Goal: Task Accomplishment & Management: Use online tool/utility

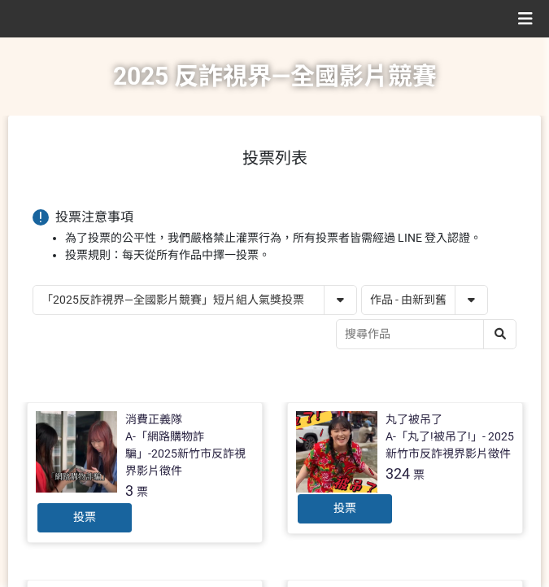
select select "13146"
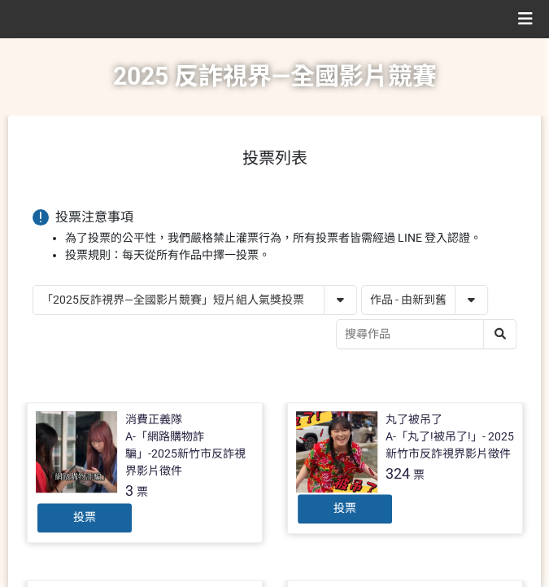
click at [418, 299] on select "作品 - 由新到舊 作品 - 由舊到新 票數 - 由多到少 票數 - 由少到多" at bounding box center [424, 300] width 125 height 28
select select "vote"
click at [362, 286] on select "作品 - 由新到舊 作品 - 由舊到新 票數 - 由多到少 票數 - 由少到多" at bounding box center [424, 300] width 125 height 28
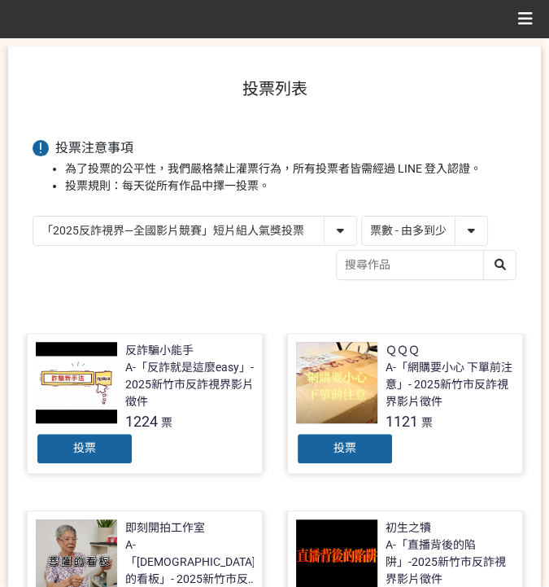
scroll to position [216, 0]
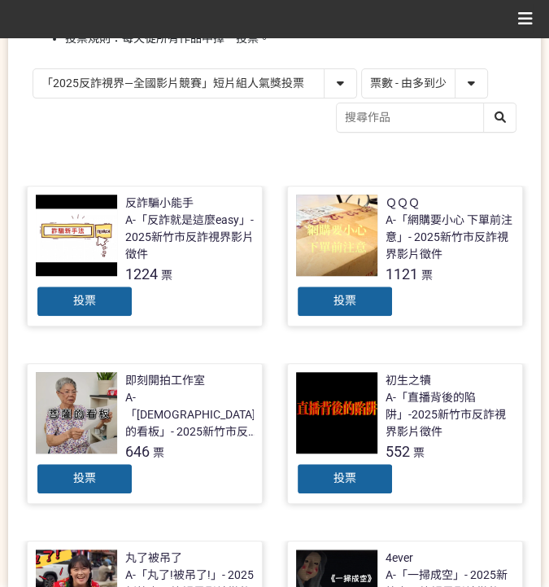
click at [87, 303] on span "投票" at bounding box center [84, 300] width 23 height 13
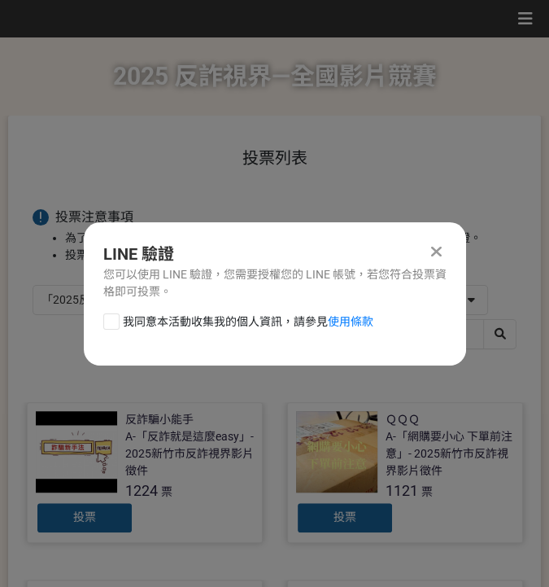
click at [146, 324] on span "我同意本活動收集我的個人資訊，請參見 使用條款" at bounding box center [248, 321] width 251 height 17
click at [115, 324] on input "我同意本活動收集我的個人資訊，請參見 使用條款" at bounding box center [109, 321] width 11 height 11
checkbox input "false"
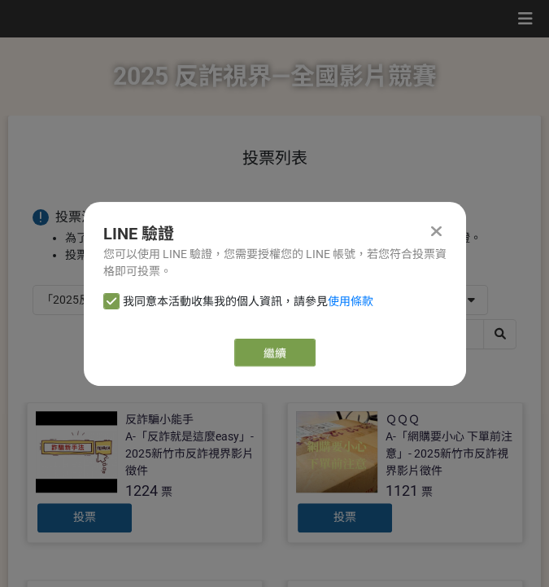
click at [266, 368] on div "LINE 驗證 您可以使用 LINE 驗證，您需要授權您的 LINE 帳號，若您符合投票資格即可投票。 我同意本活動收集我的個人資訊，請參見 使用條款 繼續" at bounding box center [275, 294] width 382 height 184
click at [271, 364] on link "繼續" at bounding box center [274, 352] width 81 height 28
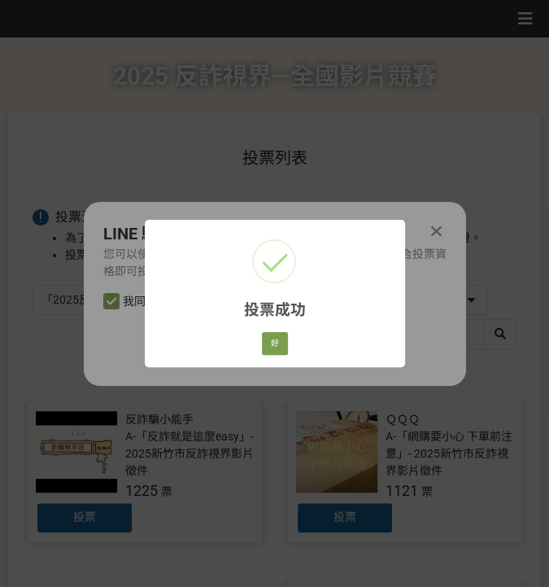
click at [287, 347] on div "好 Cancel" at bounding box center [274, 344] width 31 height 28
click at [285, 345] on button "好" at bounding box center [275, 343] width 26 height 23
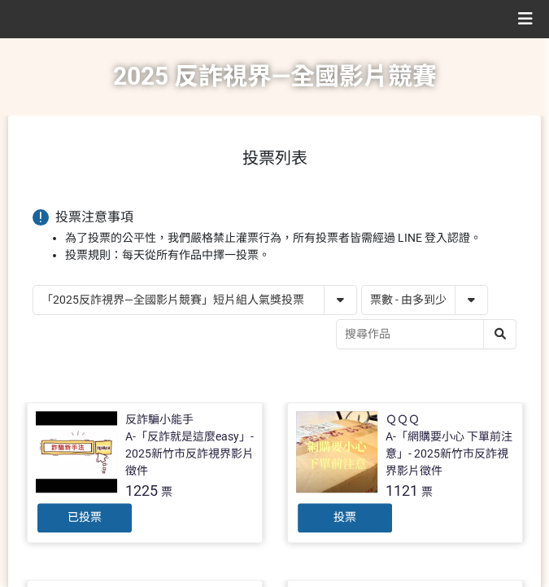
scroll to position [185, 0]
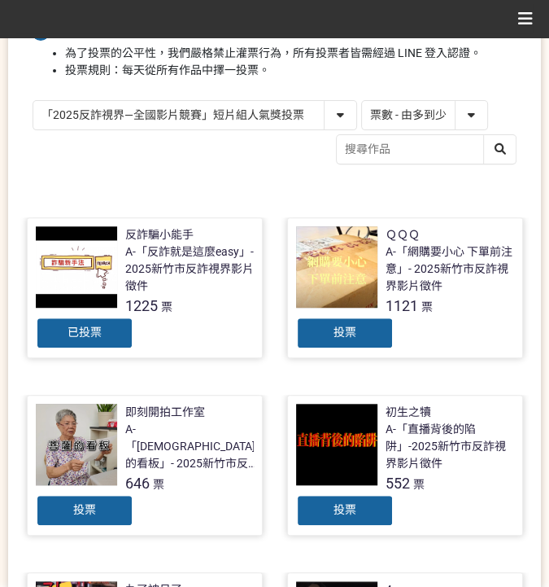
click at [232, 108] on select "「2025反詐視界—全國影片競賽」短影音組人氣獎投票 「2025反詐視界—全國影片競賽」短片組人氣獎投票" at bounding box center [194, 115] width 323 height 28
select select "13147"
click at [33, 101] on select "「2025反詐視界—全國影片競賽」短影音組人氣獎投票 「2025反詐視界—全國影片競賽」短片組人氣獎投票" at bounding box center [194, 115] width 323 height 28
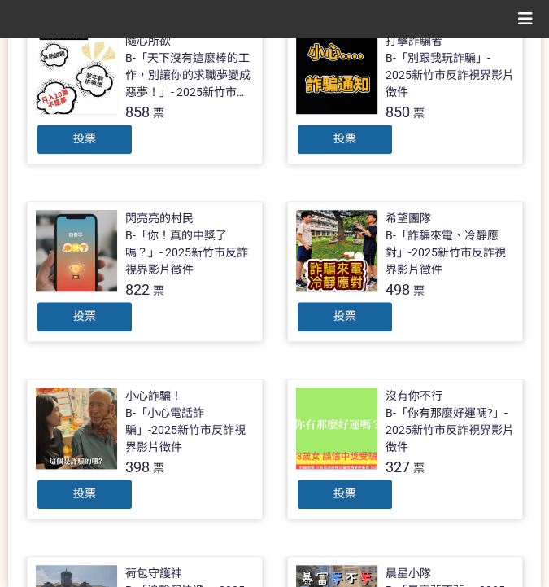
scroll to position [271, 0]
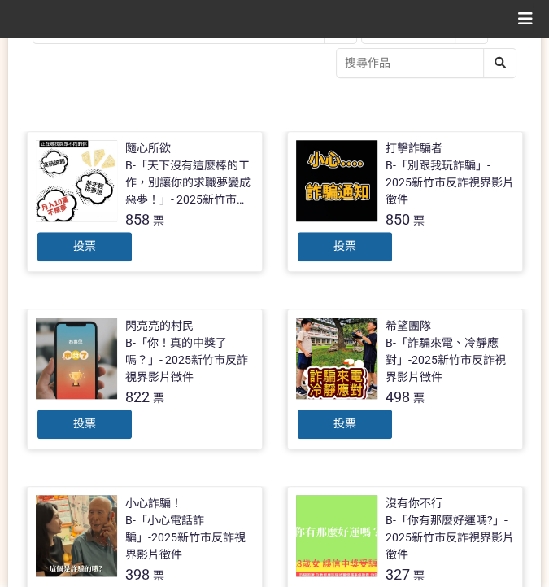
click at [373, 247] on div "投票" at bounding box center [345, 246] width 98 height 33
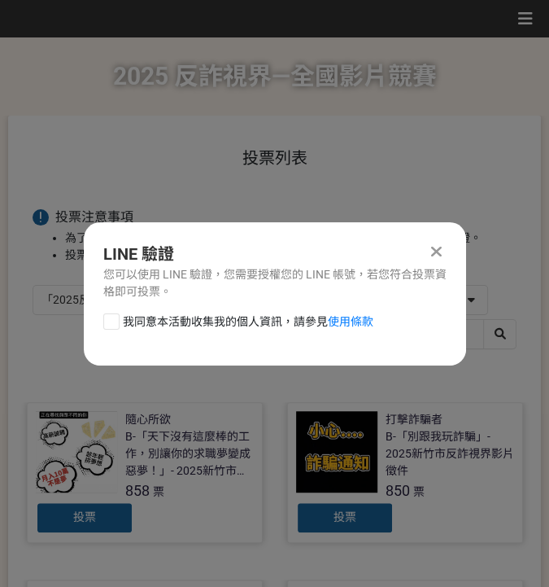
scroll to position [0, 0]
click at [164, 316] on span "我同意本活動收集我的個人資訊，請參見 使用條款" at bounding box center [248, 321] width 251 height 17
click at [115, 316] on input "我同意本活動收集我的個人資訊，請參見 使用條款" at bounding box center [109, 321] width 11 height 11
checkbox input "false"
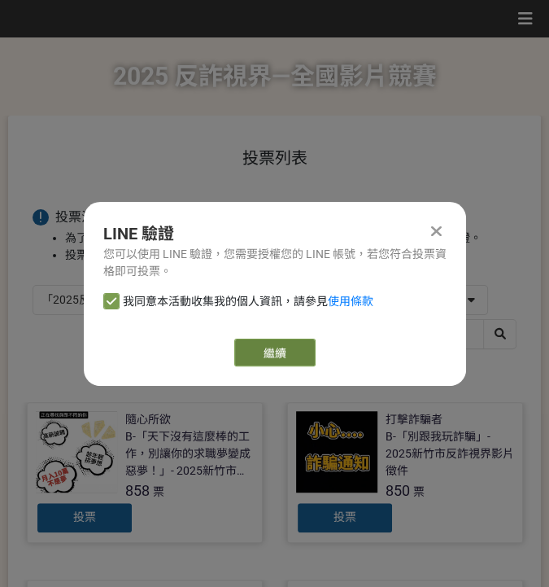
click at [275, 347] on link "繼續" at bounding box center [274, 352] width 81 height 28
